Goal: Register for event/course

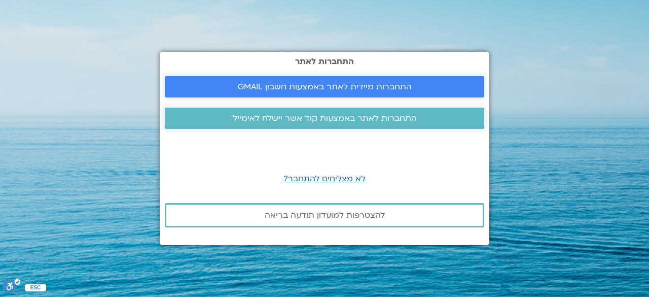
click at [337, 85] on span "התחברות מיידית לאתר באמצעות חשבון GMAIL" at bounding box center [325, 86] width 174 height 9
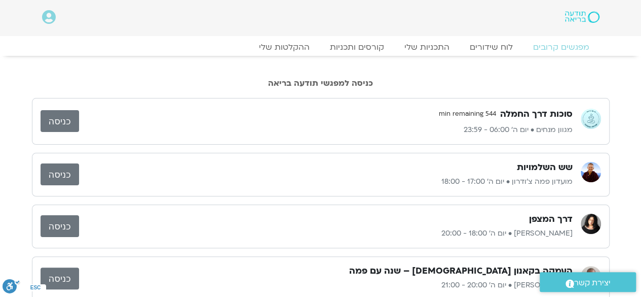
click at [402, 126] on p "מגוון מנחים • יום ה׳ 06:00 - 23:59" at bounding box center [326, 130] width 494 height 12
click at [60, 221] on link "כניסה" at bounding box center [60, 226] width 39 height 22
click at [60, 230] on link "כניסה" at bounding box center [60, 226] width 39 height 22
click at [63, 222] on link "כניסה" at bounding box center [60, 226] width 39 height 22
